Goal: Task Accomplishment & Management: Use online tool/utility

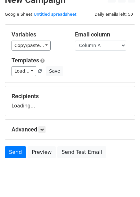
scroll to position [26, 0]
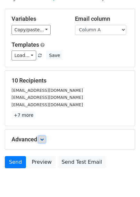
click at [43, 139] on icon at bounding box center [42, 139] width 4 height 4
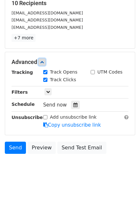
scroll to position [104, 0]
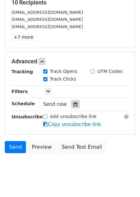
click at [73, 104] on icon at bounding box center [75, 104] width 4 height 4
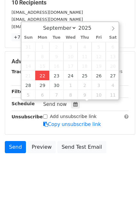
type input "2025-09-22 12:00"
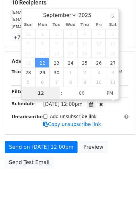
type input "4"
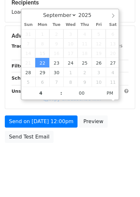
type input "2025-09-22 16:00"
click at [83, 147] on body "New Campaign Daily emails left: 50 Google Sheet: Untitled spreadsheet Variables…" at bounding box center [70, 36] width 140 height 270
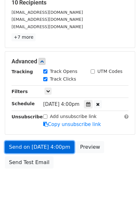
click at [58, 145] on link "Send on Sep 22 at 4:00pm" at bounding box center [39, 147] width 69 height 12
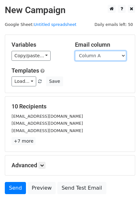
click at [119, 60] on select "Column A Column B Column C Column D Column E Column F" at bounding box center [100, 56] width 51 height 10
select select "Column B"
click at [75, 51] on select "Column A Column B Column C Column D Column E Column F" at bounding box center [100, 56] width 51 height 10
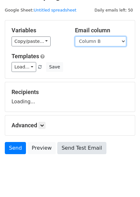
scroll to position [26, 0]
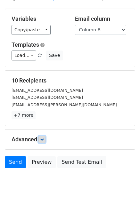
click at [44, 140] on icon at bounding box center [42, 139] width 4 height 4
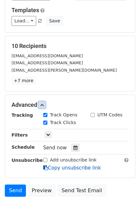
scroll to position [106, 0]
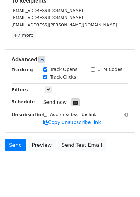
click at [76, 104] on div at bounding box center [75, 102] width 9 height 8
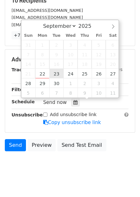
type input "2025-09-23 12:00"
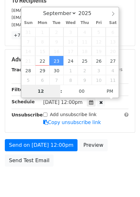
type input "5"
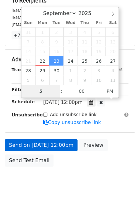
scroll to position [104, 0]
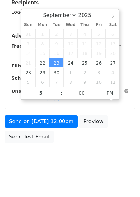
type input "2025-09-23 17:00"
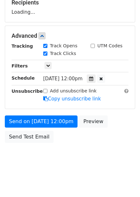
drag, startPoint x: 75, startPoint y: 136, endPoint x: 76, endPoint y: 147, distance: 11.2
click at [75, 136] on div "Send on Sep 23 at 12:00pm Preview Send Test Email" at bounding box center [70, 130] width 140 height 31
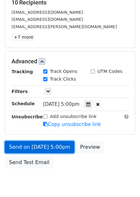
click at [64, 143] on link "Send on Sep 23 at 5:00pm" at bounding box center [39, 147] width 69 height 12
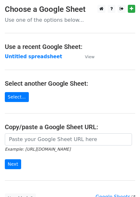
click at [31, 58] on strong "Untitled spreadsheet" at bounding box center [33, 57] width 57 height 6
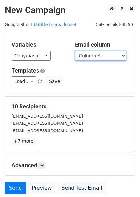
drag, startPoint x: 106, startPoint y: 56, endPoint x: 105, endPoint y: 60, distance: 4.5
click at [106, 56] on select "Column A Column B Column C Column D Column E Column F" at bounding box center [100, 56] width 51 height 10
select select "Column C"
click at [75, 51] on select "Column A Column B Column C Column D Column E Column F" at bounding box center [100, 56] width 51 height 10
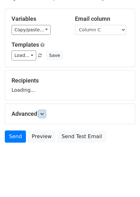
click at [44, 115] on icon at bounding box center [42, 114] width 4 height 4
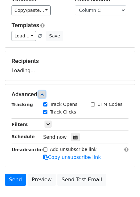
scroll to position [81, 0]
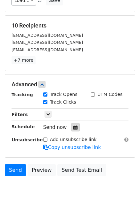
click at [71, 126] on div at bounding box center [75, 127] width 9 height 8
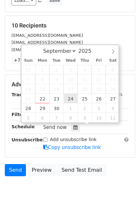
type input "[DATE] 12:00"
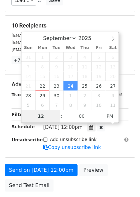
type input "6"
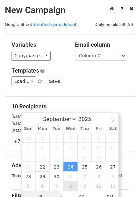
scroll to position [104, 0]
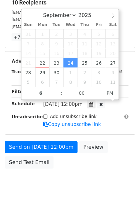
type input "2025-09-24 18:00"
click at [101, 137] on form "Variables Copy/paste... {{Column A}} {{Column B}} {{Column C}} {{Column D}} {{C…" at bounding box center [70, 51] width 130 height 241
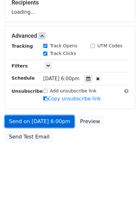
click at [58, 121] on link "Send on Sep 24 at 6:00pm" at bounding box center [39, 121] width 69 height 12
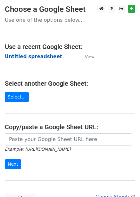
click at [37, 55] on strong "Untitled spreadsheet" at bounding box center [33, 57] width 57 height 6
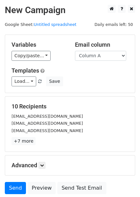
click at [96, 93] on div "Variables Copy/paste... {{Column A}} {{Column B}} {{Column C}} {{Column D}} {{C…" at bounding box center [70, 63] width 130 height 58
click at [89, 58] on select "Column A Column B Column C Column D Column E Column F" at bounding box center [100, 56] width 51 height 10
select select "Column D"
click at [75, 51] on select "Column A Column B Column C Column D Column E Column F" at bounding box center [100, 56] width 51 height 10
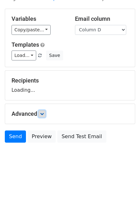
click at [44, 111] on link at bounding box center [41, 113] width 7 height 7
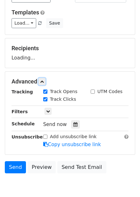
scroll to position [85, 0]
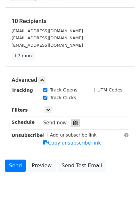
click at [75, 123] on div at bounding box center [75, 122] width 9 height 8
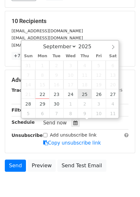
type input "2025-09-25 12:00"
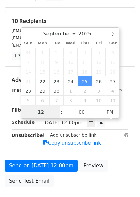
scroll to position [0, 0]
type input "7"
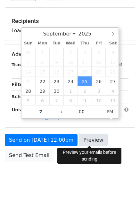
type input "2025-09-25 19:00"
click at [96, 138] on link "Preview" at bounding box center [93, 140] width 28 height 12
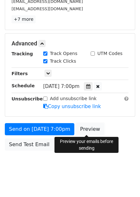
scroll to position [129, 0]
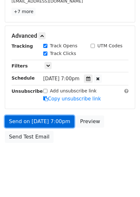
click at [49, 122] on link "Send on Sep 25 at 7:00pm" at bounding box center [39, 121] width 69 height 12
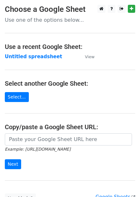
click at [39, 59] on strong "Untitled spreadsheet" at bounding box center [33, 57] width 57 height 6
click at [40, 56] on strong "Untitled spreadsheet" at bounding box center [33, 57] width 57 height 6
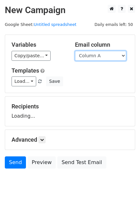
drag, startPoint x: 0, startPoint y: 0, endPoint x: 90, endPoint y: 53, distance: 104.6
click at [90, 53] on select "Column A Column B Column C Column D Column E Column F" at bounding box center [100, 56] width 51 height 10
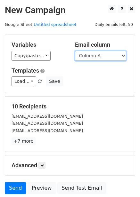
click at [102, 56] on select "Column A Column B Column C Column D Column E Column F" at bounding box center [100, 56] width 51 height 10
click at [103, 54] on select "Column A Column B Column C Column D Column E Column F" at bounding box center [100, 56] width 51 height 10
select select "Column E"
click at [75, 51] on select "Column A Column B Column C Column D Column E Column F" at bounding box center [100, 56] width 51 height 10
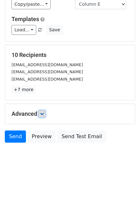
click at [42, 114] on icon at bounding box center [42, 114] width 4 height 4
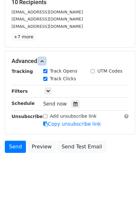
scroll to position [104, 0]
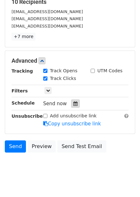
click at [73, 105] on icon at bounding box center [75, 103] width 4 height 4
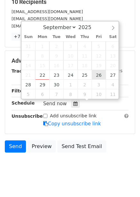
type input "[DATE] 12:00"
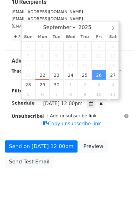
scroll to position [0, 0]
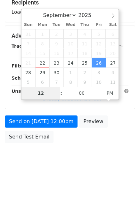
type input "8"
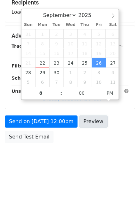
type input "2025-09-26 20:00"
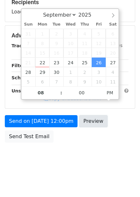
click at [93, 127] on link "Preview" at bounding box center [93, 121] width 28 height 12
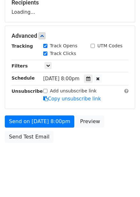
scroll to position [104, 0]
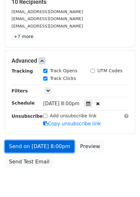
click at [48, 147] on link "Send on Sep 26 at 8:00pm" at bounding box center [39, 146] width 69 height 12
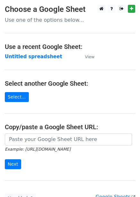
click at [40, 56] on strong "Untitled spreadsheet" at bounding box center [33, 57] width 57 height 6
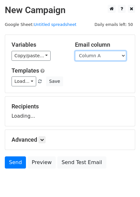
click at [106, 56] on select "Column A Column B Column C Column D Column E Column F" at bounding box center [100, 56] width 51 height 10
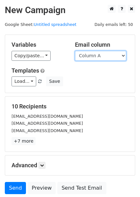
click at [105, 57] on select "Column A Column B Column C Column D Column E Column F" at bounding box center [100, 56] width 51 height 10
select select "Column F"
click at [75, 51] on select "Column A Column B Column C Column D Column E Column F" at bounding box center [100, 56] width 51 height 10
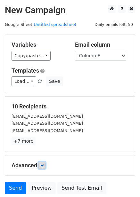
click at [44, 166] on icon at bounding box center [42, 165] width 4 height 4
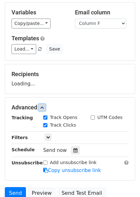
scroll to position [84, 0]
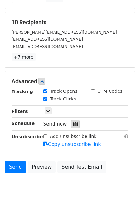
click at [76, 126] on div at bounding box center [75, 124] width 9 height 8
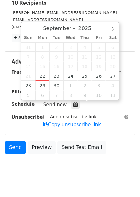
scroll to position [114, 0]
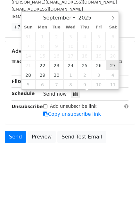
type input "[DATE] 12:00"
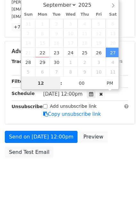
scroll to position [0, 0]
type input "9"
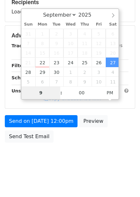
scroll to position [104, 0]
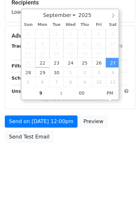
type input "[DATE] 21:00"
click at [105, 147] on body "New Campaign Daily emails left: 50 Google Sheet: Untitled spreadsheet Variables…" at bounding box center [70, 36] width 140 height 270
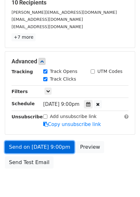
click at [58, 144] on link "Send on [DATE] 9:00pm" at bounding box center [39, 147] width 69 height 12
